Goal: Find specific page/section: Find specific page/section

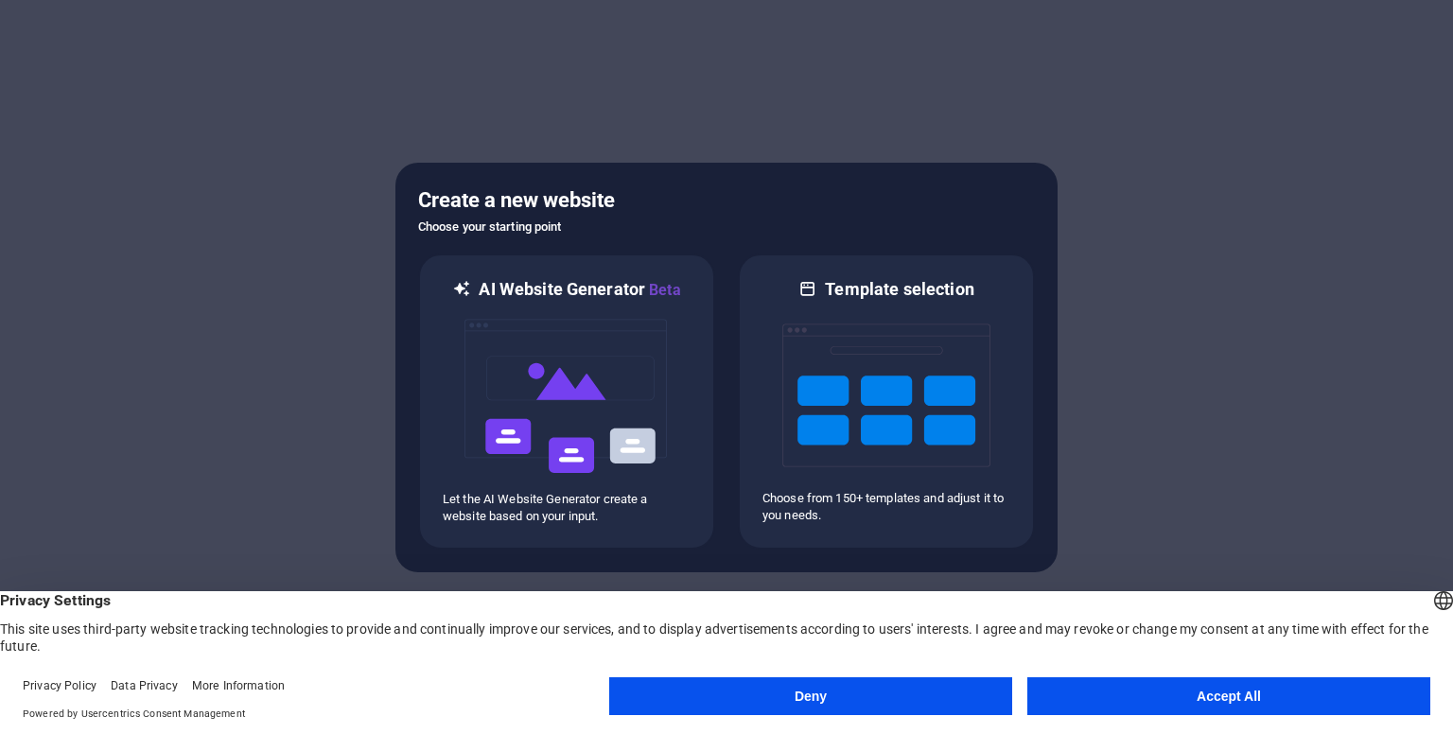
click at [1354, 361] on div at bounding box center [726, 367] width 1453 height 734
click at [1317, 700] on button "Accept All" at bounding box center [1228, 696] width 403 height 38
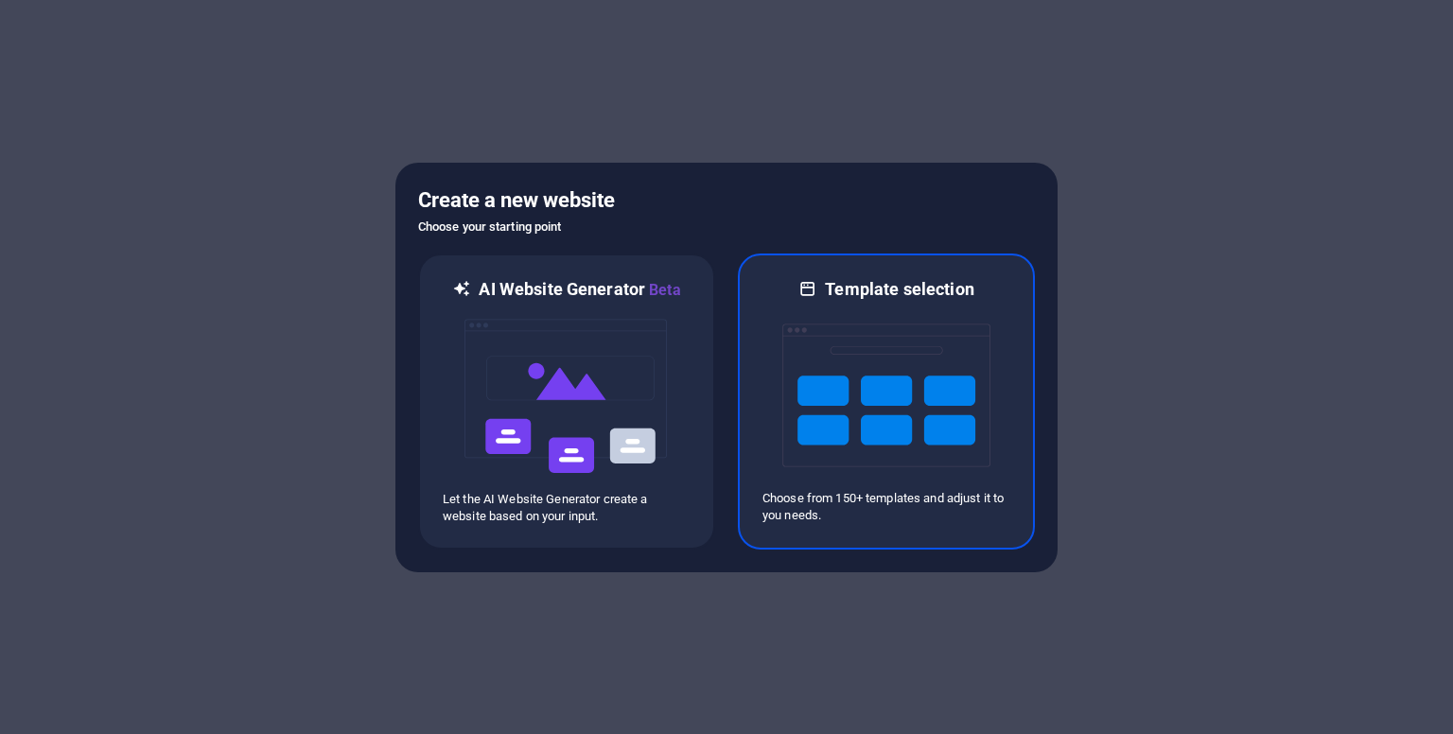
click at [946, 432] on img at bounding box center [886, 395] width 208 height 189
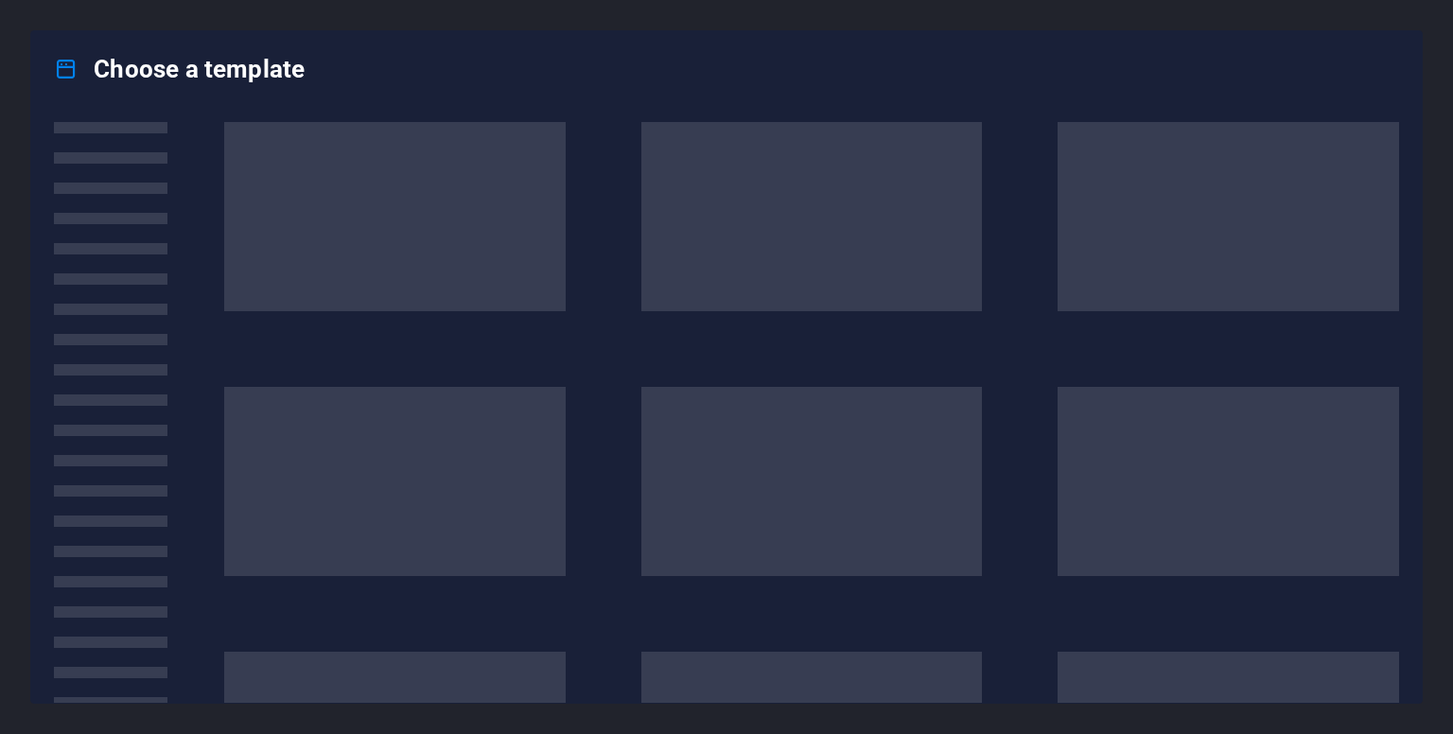
click at [946, 432] on span at bounding box center [811, 481] width 341 height 189
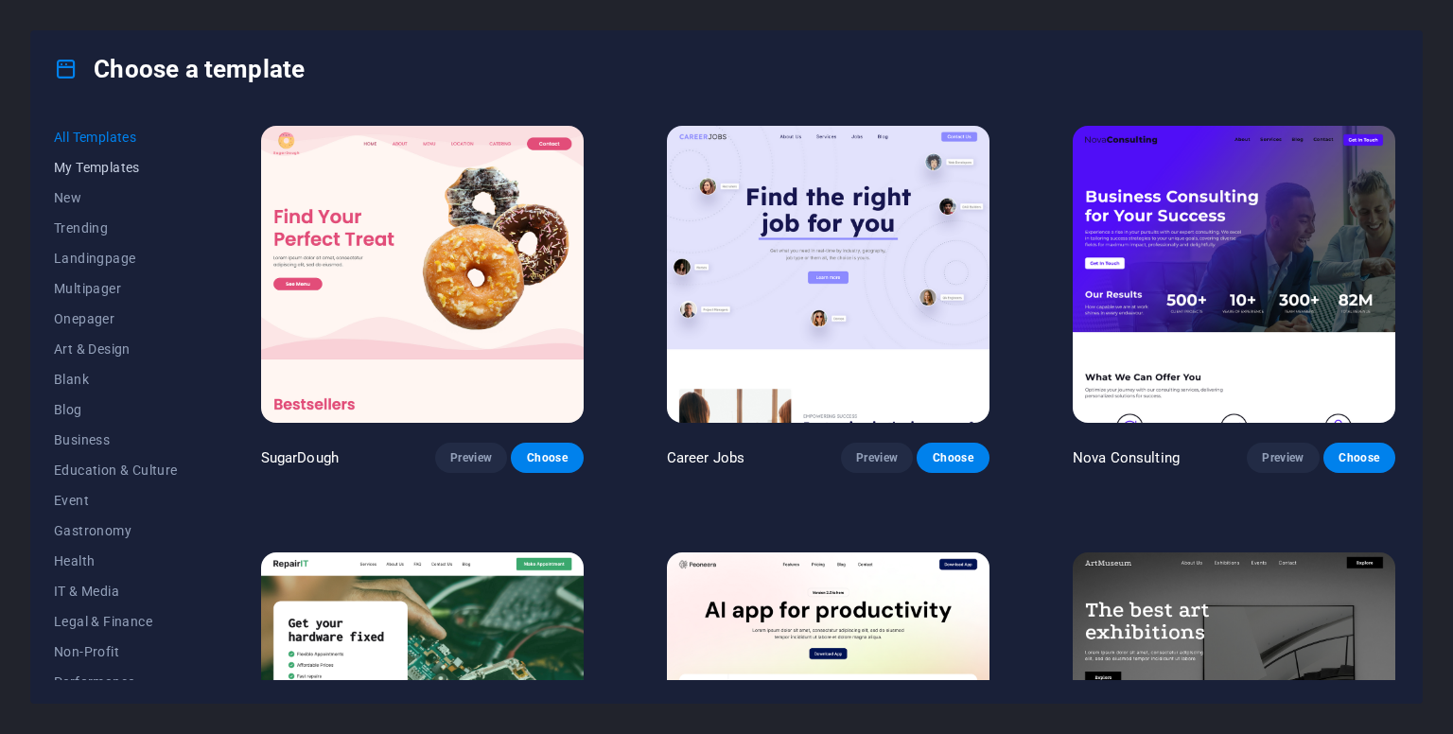
click at [131, 164] on span "My Templates" at bounding box center [116, 167] width 124 height 15
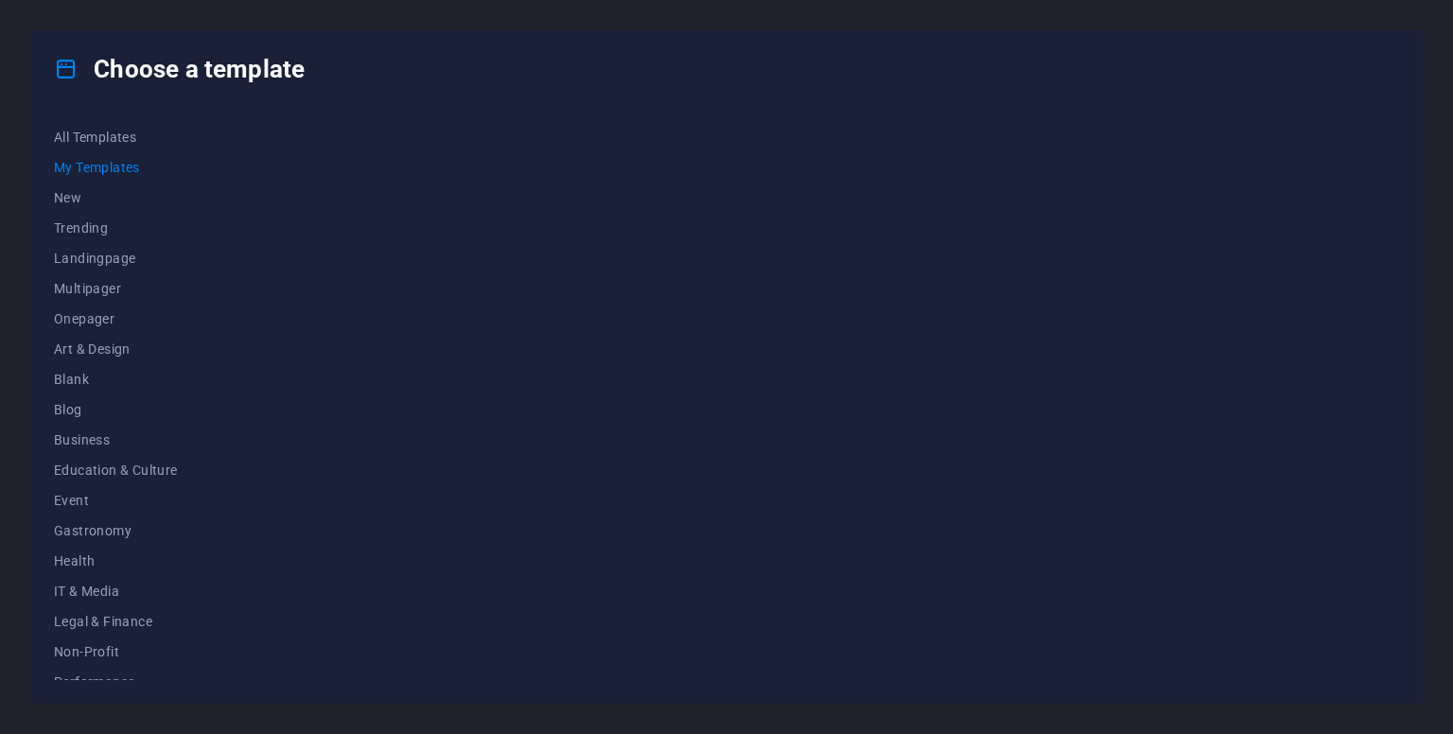
click at [118, 160] on span "My Templates" at bounding box center [116, 167] width 124 height 15
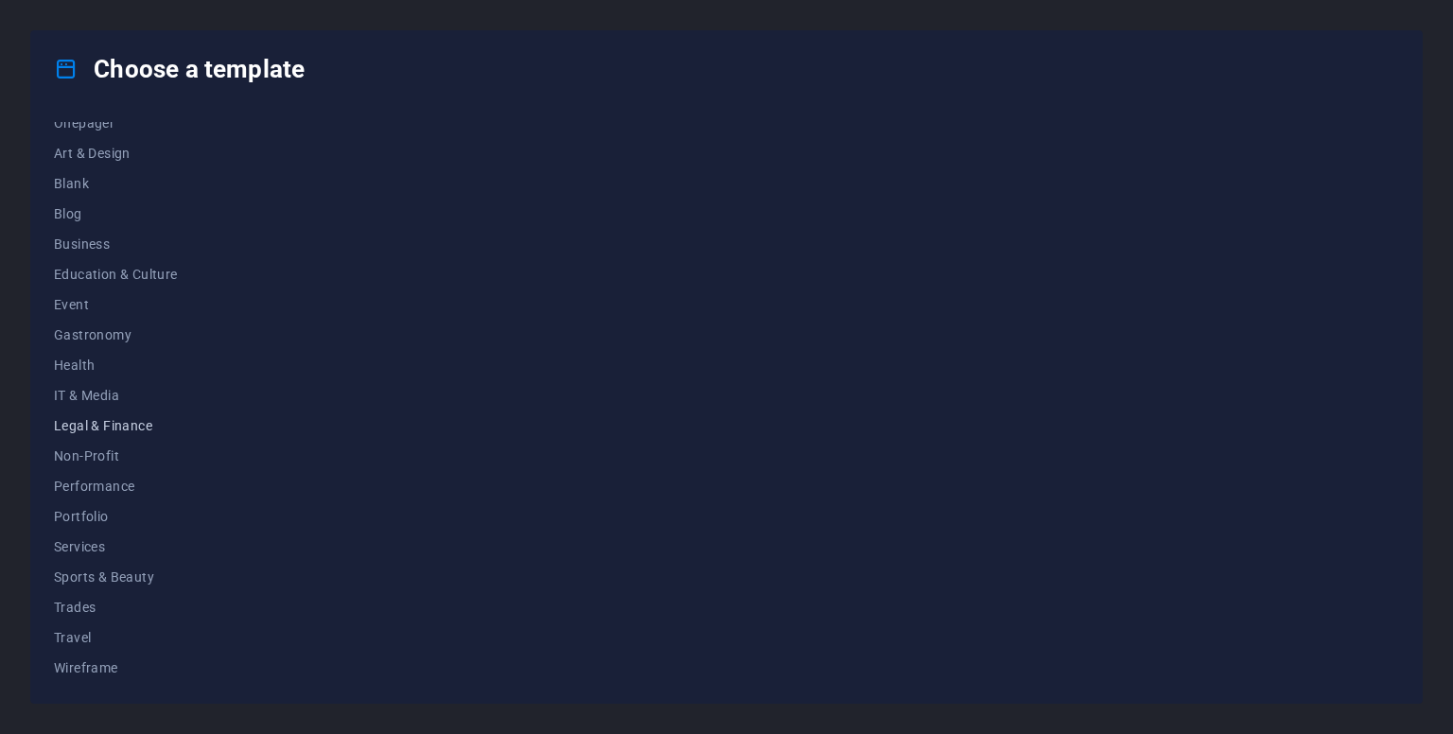
scroll to position [198, 0]
